Goal: Task Accomplishment & Management: Manage account settings

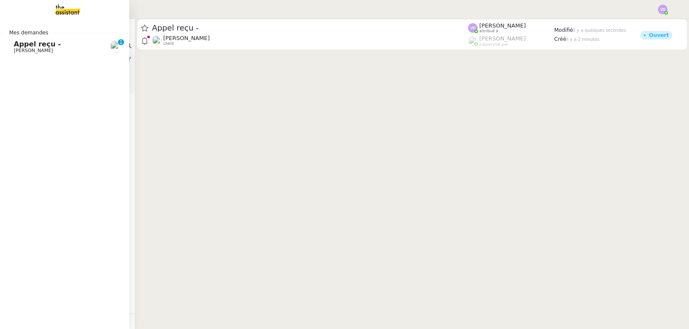
click at [23, 47] on span "Appel reçu -" at bounding box center [37, 44] width 47 height 8
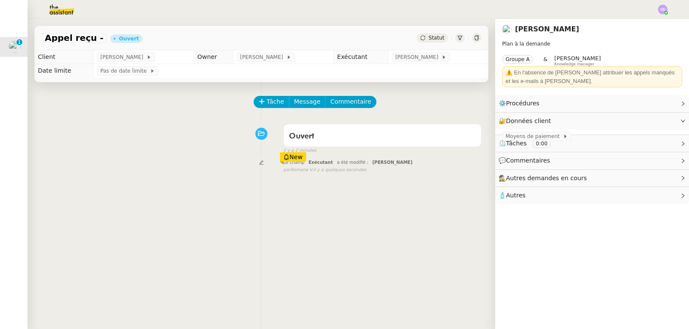
click at [263, 37] on div "Appel reçu - [PERSON_NAME]" at bounding box center [261, 38] width 454 height 25
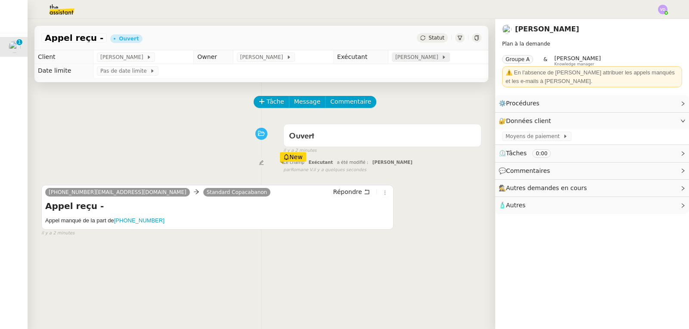
click at [437, 53] on div "[PERSON_NAME]" at bounding box center [421, 57] width 58 height 9
click at [428, 41] on span "Statut" at bounding box center [436, 38] width 16 height 6
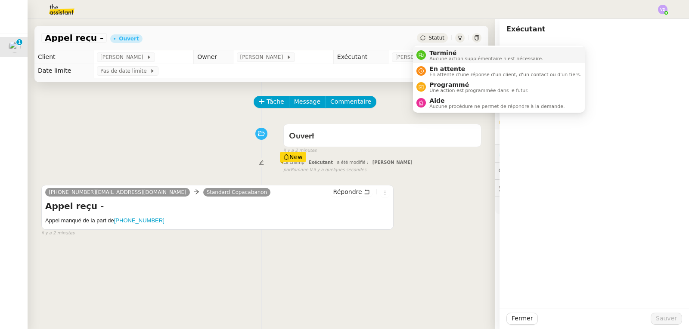
click at [434, 53] on span "Terminé" at bounding box center [486, 53] width 114 height 7
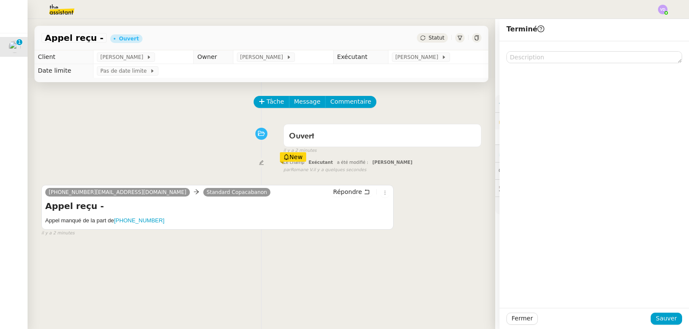
click at [682, 278] on div at bounding box center [593, 174] width 189 height 267
click at [663, 314] on div "Fermer Sauver" at bounding box center [593, 318] width 189 height 21
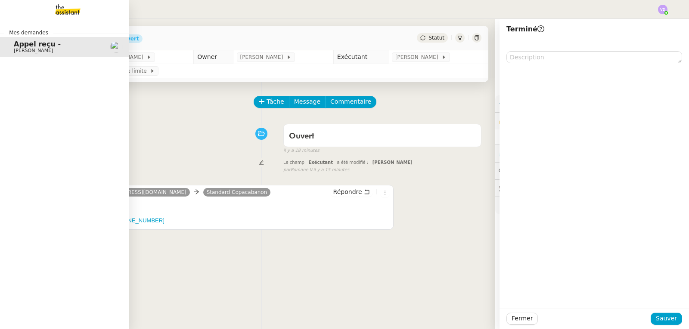
click at [30, 52] on span "[PERSON_NAME]" at bounding box center [33, 51] width 39 height 6
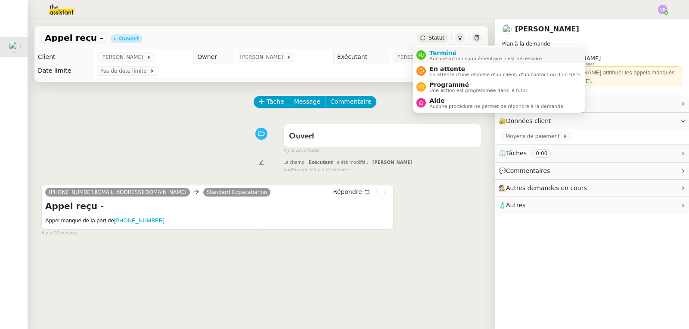
click at [434, 56] on span "Aucune action supplémentaire n'est nécessaire." at bounding box center [486, 58] width 114 height 5
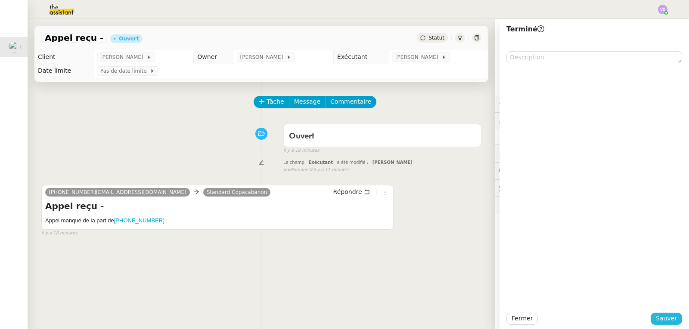
click at [660, 322] on span "Sauver" at bounding box center [666, 319] width 21 height 10
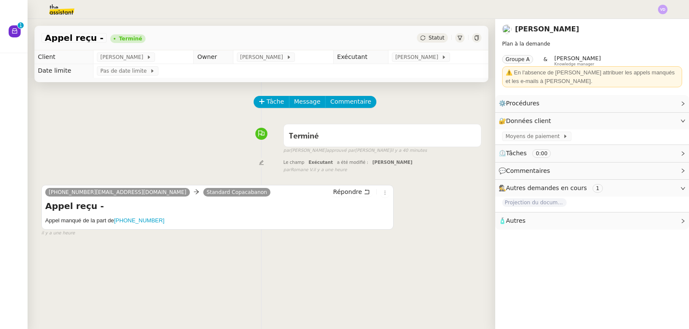
click at [52, 102] on div "Tâche Message Commentaire" at bounding box center [261, 106] width 440 height 21
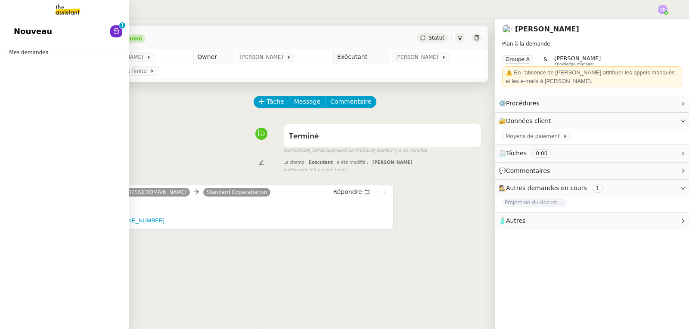
click at [32, 28] on span "Nouveau" at bounding box center [33, 31] width 38 height 13
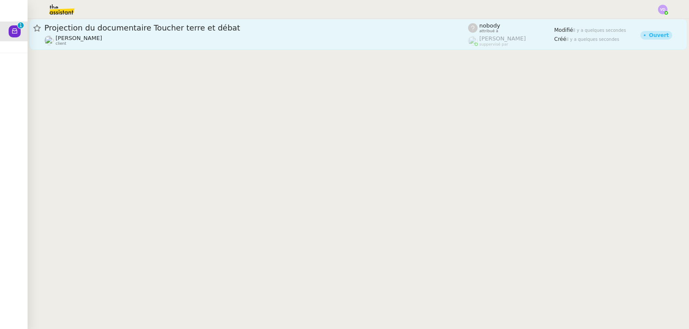
click at [193, 38] on div "[PERSON_NAME] client" at bounding box center [256, 40] width 424 height 11
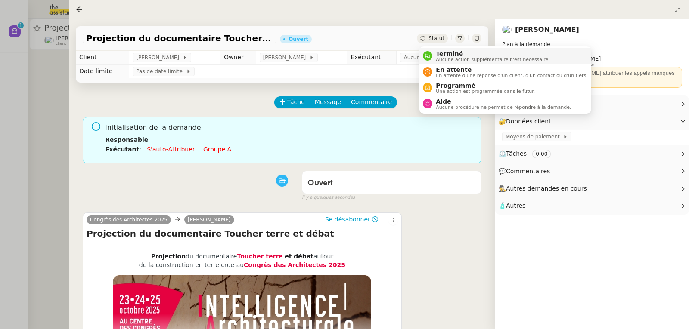
click at [449, 53] on span "Terminé" at bounding box center [493, 53] width 114 height 7
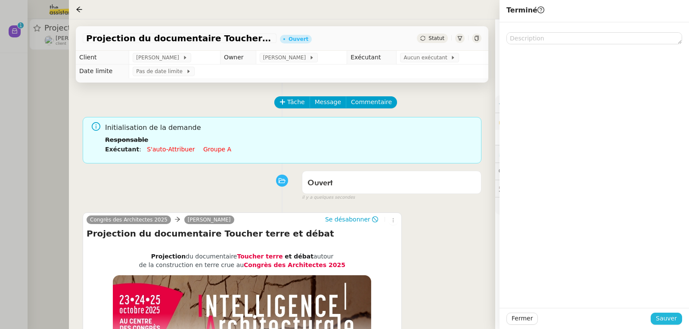
click at [670, 321] on span "Sauver" at bounding box center [666, 319] width 21 height 10
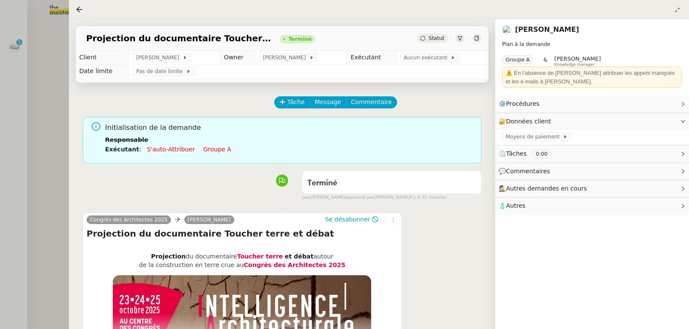
click at [52, 76] on div at bounding box center [344, 164] width 689 height 329
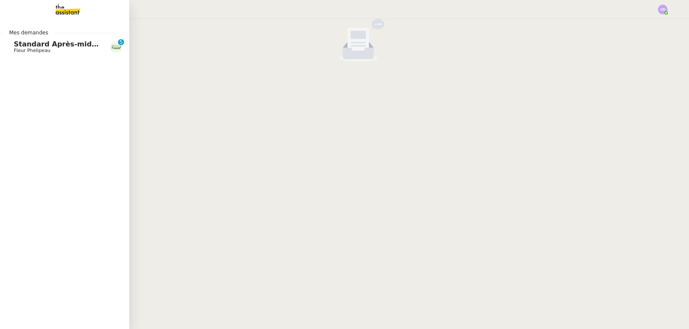
drag, startPoint x: 25, startPoint y: 46, endPoint x: 121, endPoint y: 57, distance: 96.1
click at [25, 46] on span "Standard Après-midi - DLAB" at bounding box center [68, 44] width 108 height 8
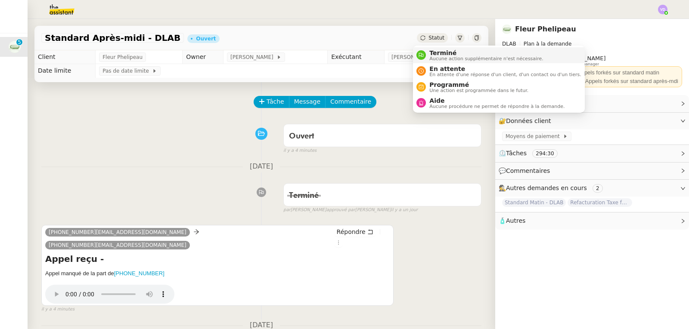
click at [435, 53] on span "Terminé" at bounding box center [486, 53] width 114 height 7
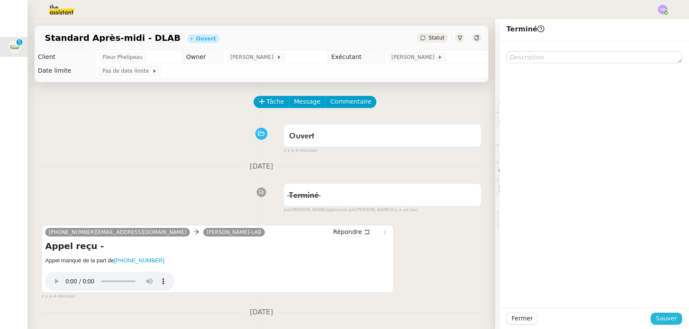
click at [656, 321] on span "Sauver" at bounding box center [666, 319] width 21 height 10
